Goal: Task Accomplishment & Management: Use online tool/utility

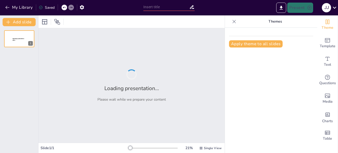
type input "Impacto de la Fertilización Edáfica en el Rendimiento del Cultivo de Papa Varie…"
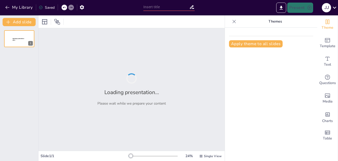
type input "Impacto de la Fertilización Edáfica en el Rendimiento del Cultivo de Papa Varie…"
